Goal: Information Seeking & Learning: Learn about a topic

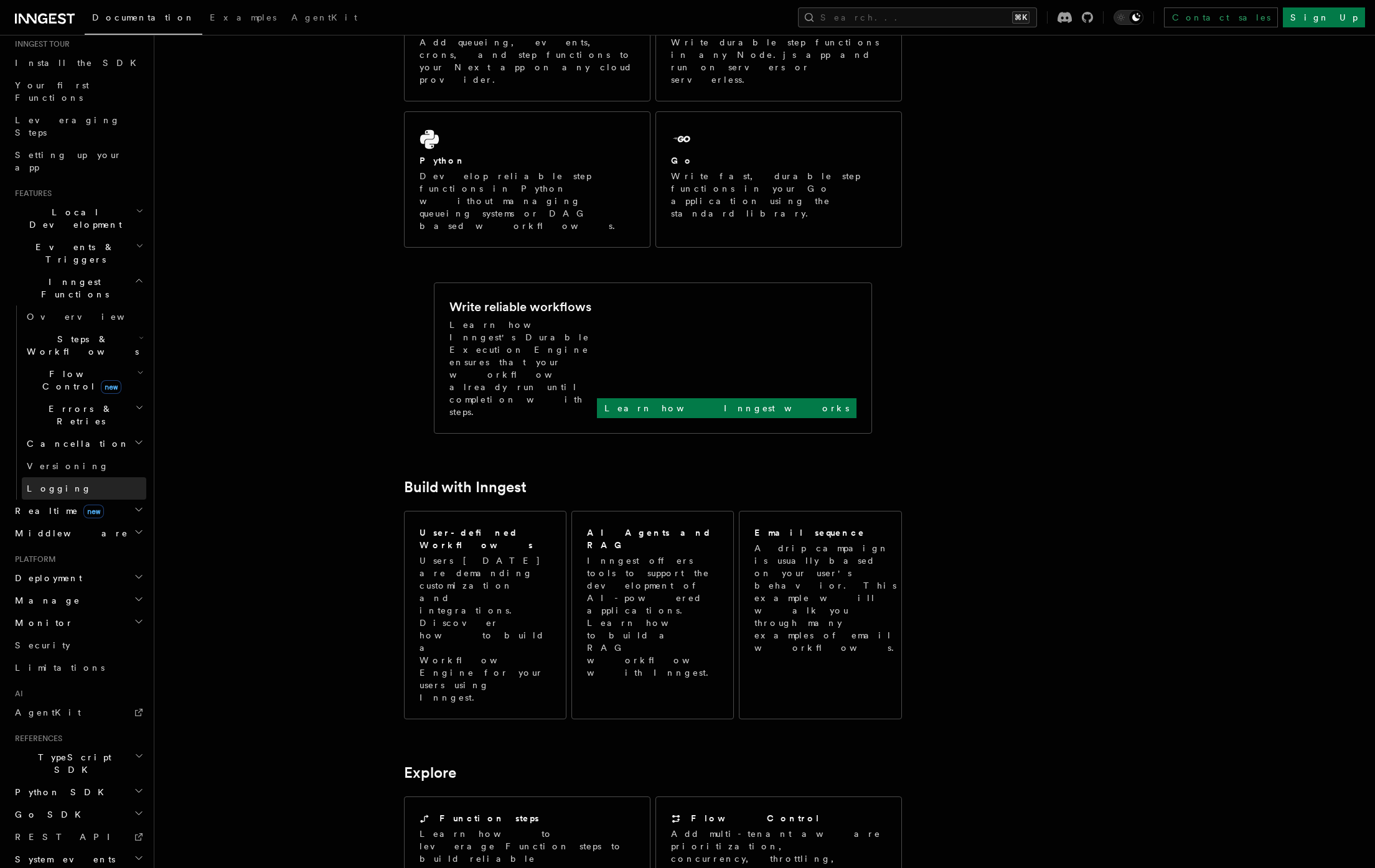
scroll to position [370, 0]
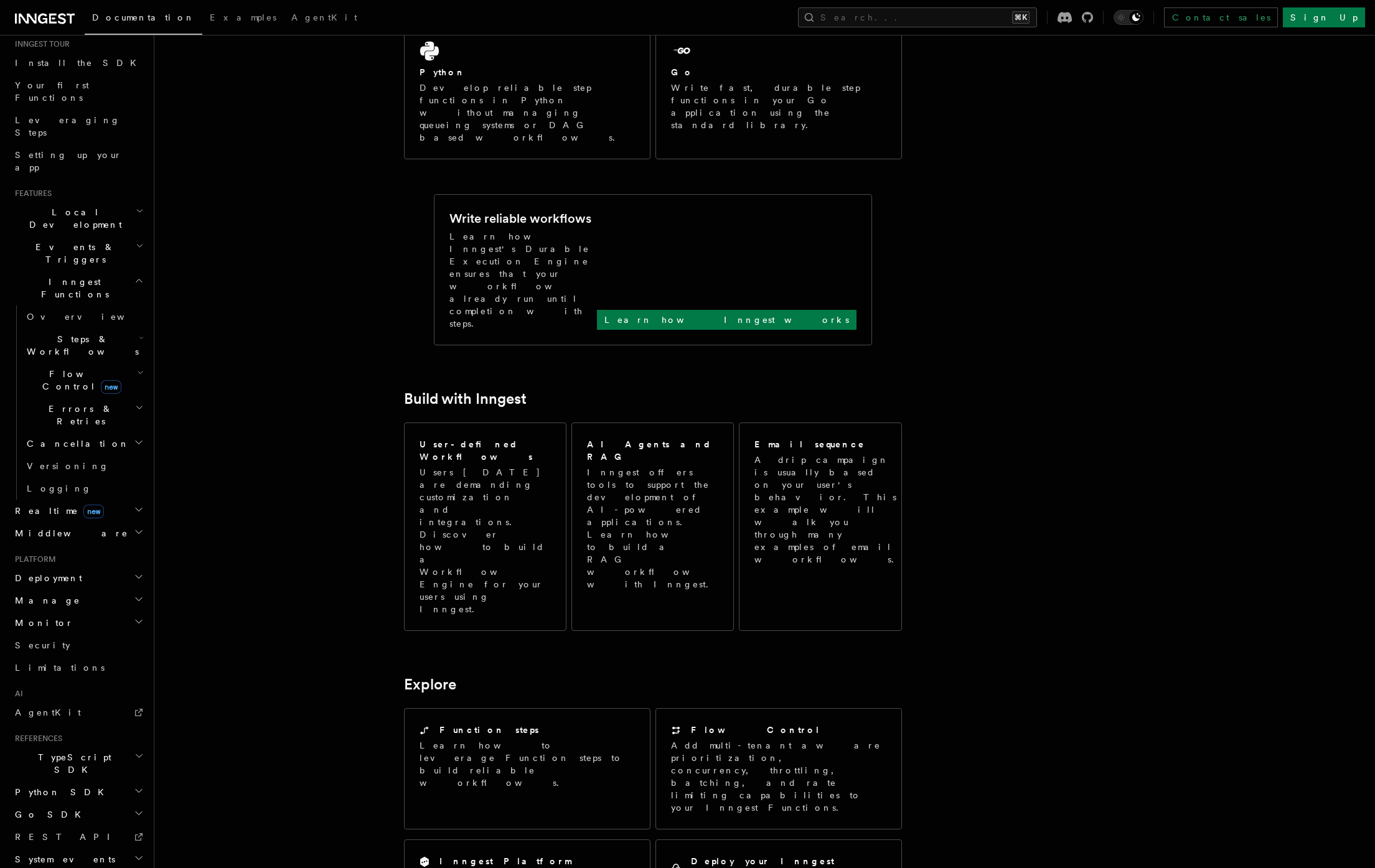
click at [60, 572] on span "Deployment" at bounding box center [46, 577] width 73 height 12
click at [119, 713] on h2 "Cloud Providers Setup" at bounding box center [84, 737] width 125 height 47
click at [113, 719] on span "Cloud Providers Setup" at bounding box center [79, 738] width 116 height 38
click at [73, 806] on link "Self hosting" at bounding box center [84, 817] width 125 height 23
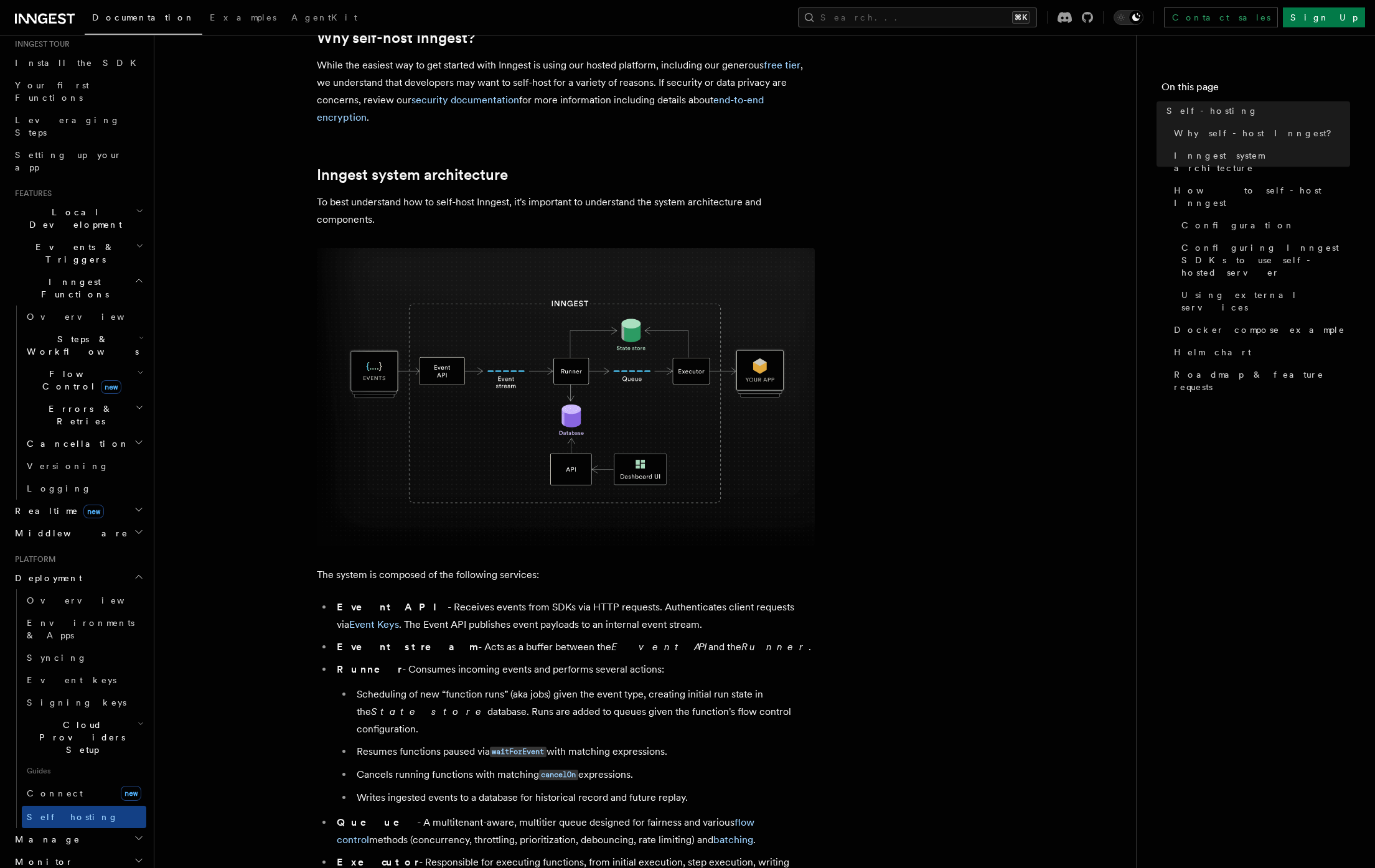
scroll to position [237, 0]
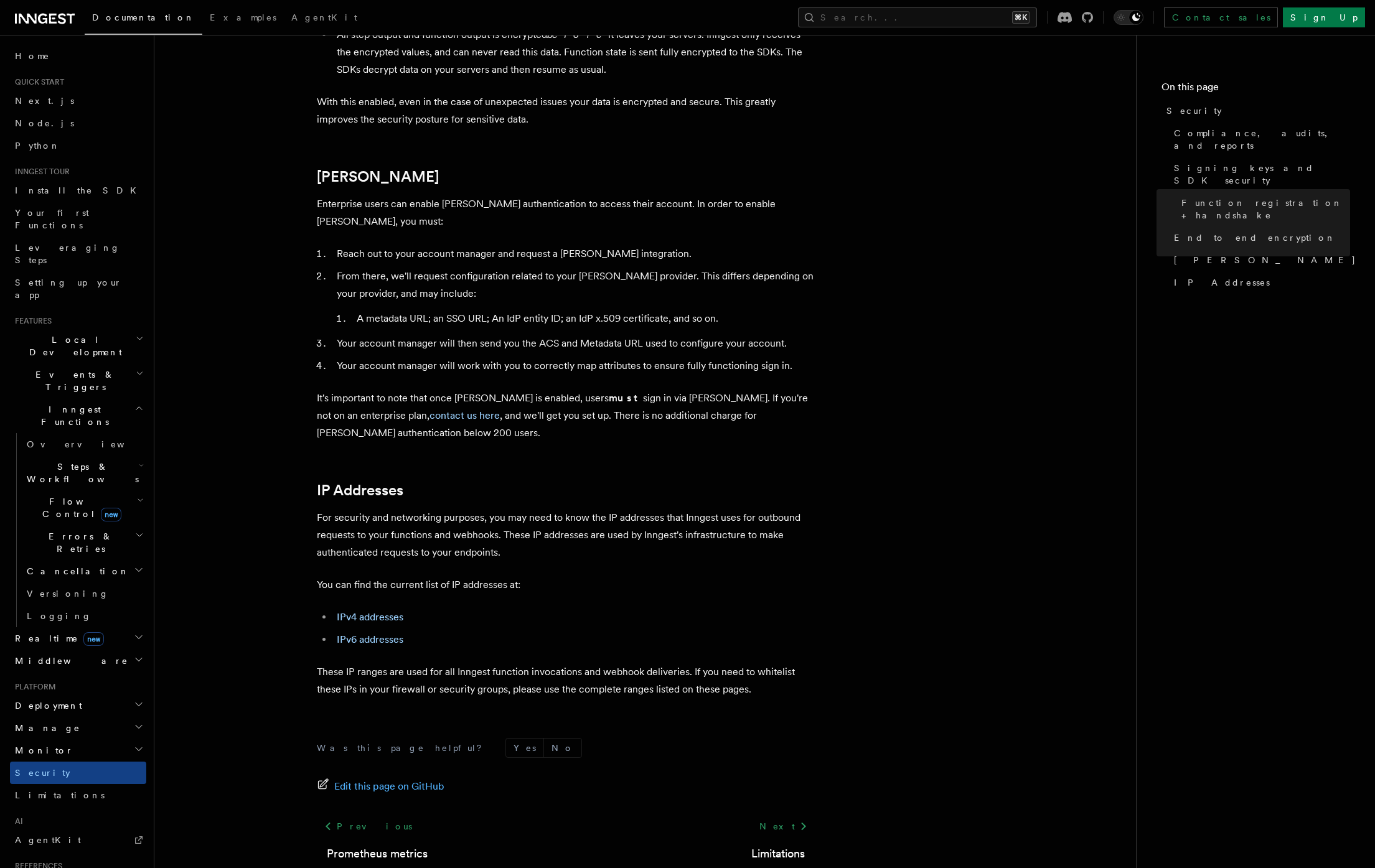
scroll to position [1275, 0]
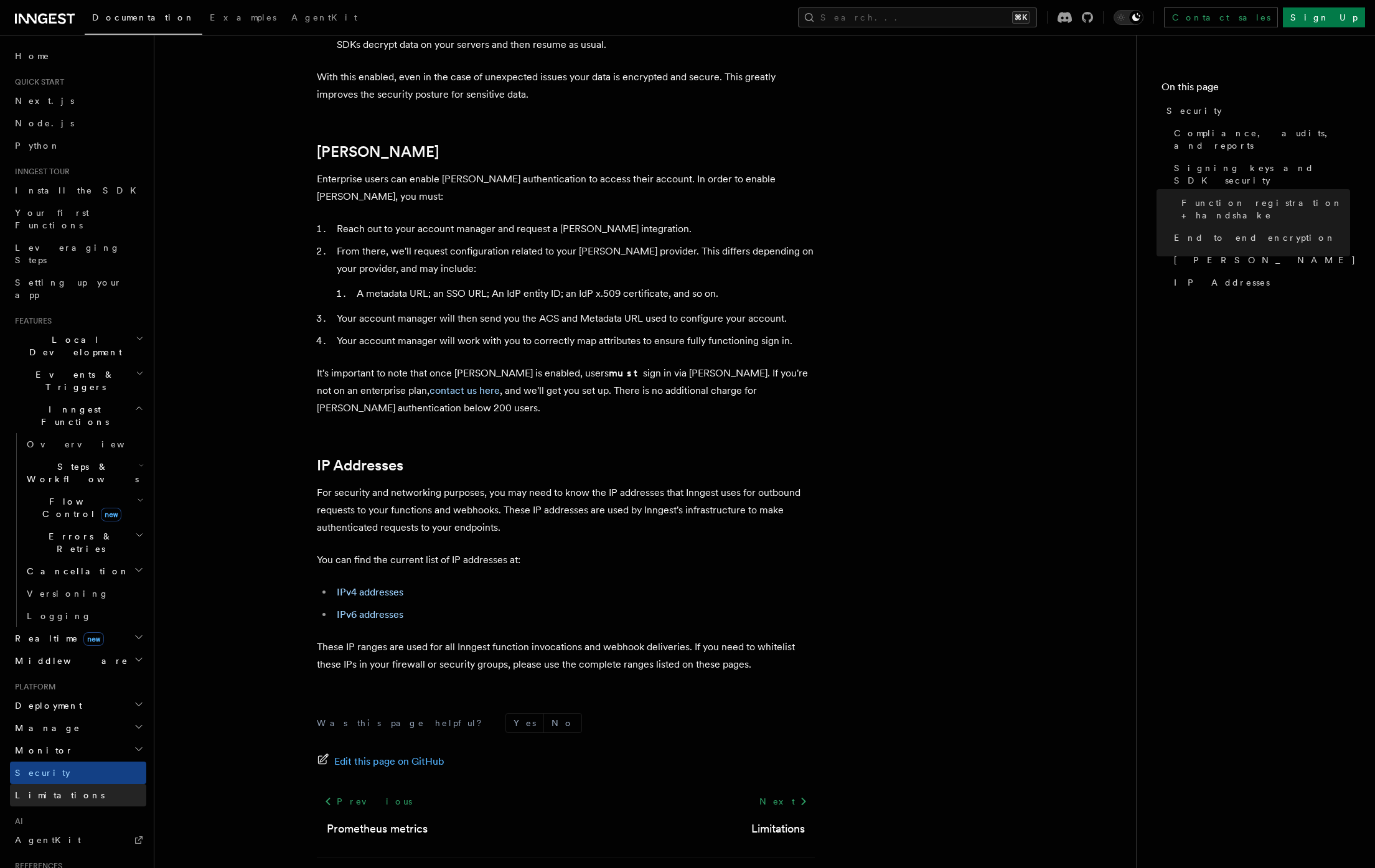
click at [44, 791] on span "Limitations" at bounding box center [59, 795] width 90 height 10
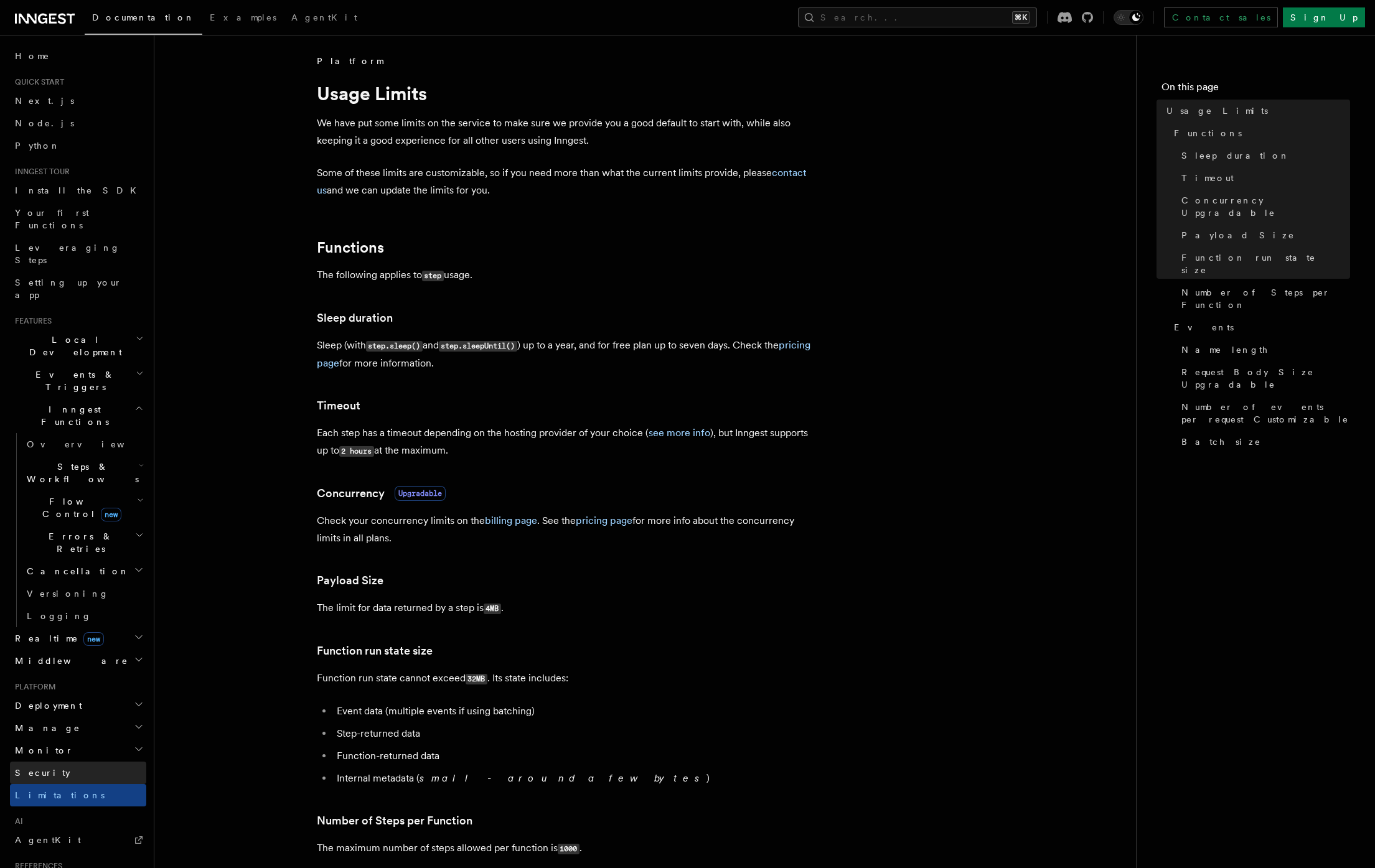
click at [56, 761] on link "Security" at bounding box center [78, 773] width 136 height 23
